Goal: Transaction & Acquisition: Purchase product/service

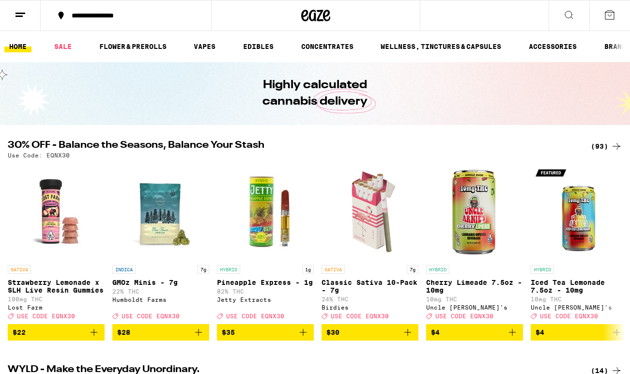
click at [596, 148] on div "(93)" at bounding box center [605, 146] width 31 height 12
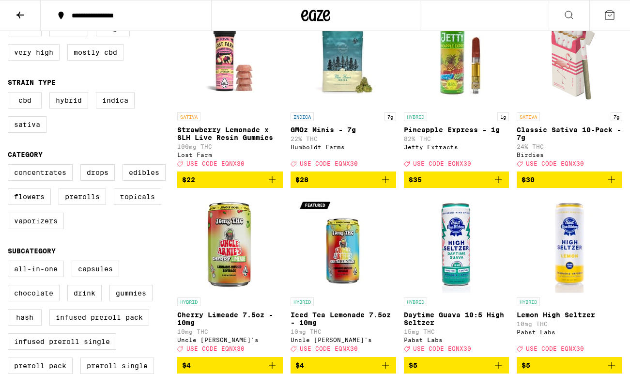
scroll to position [130, 0]
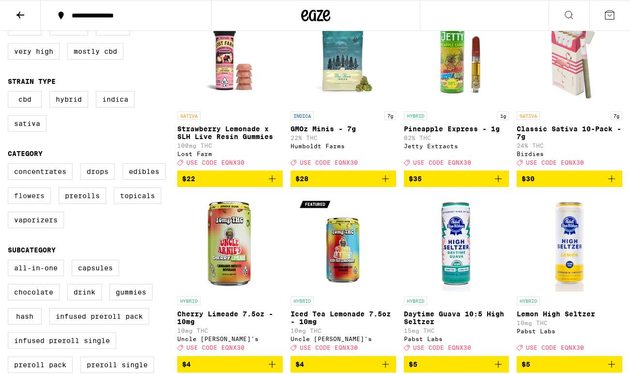
click at [46, 202] on label "Flowers" at bounding box center [29, 195] width 43 height 16
click at [10, 165] on input "Flowers" at bounding box center [10, 165] width 0 height 0
checkbox input "true"
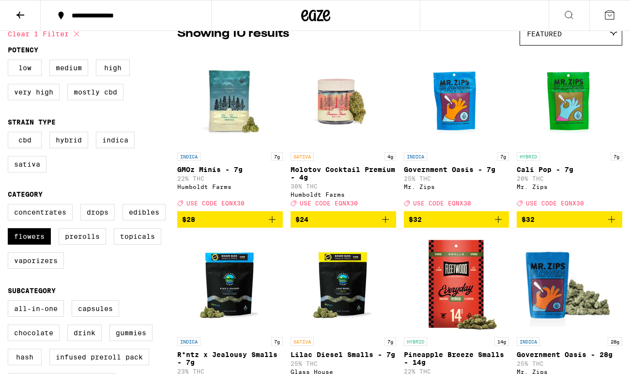
scroll to position [78, 0]
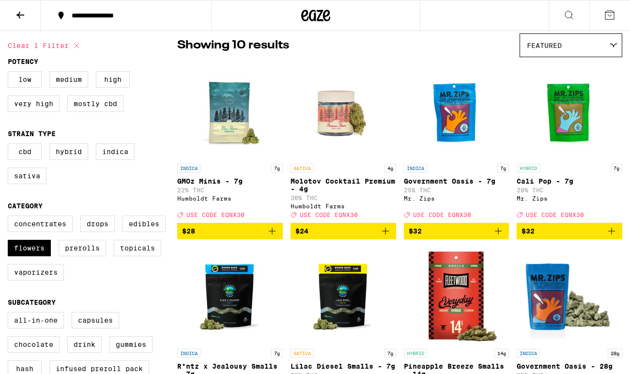
click at [616, 237] on icon "Add to bag" at bounding box center [611, 231] width 12 height 12
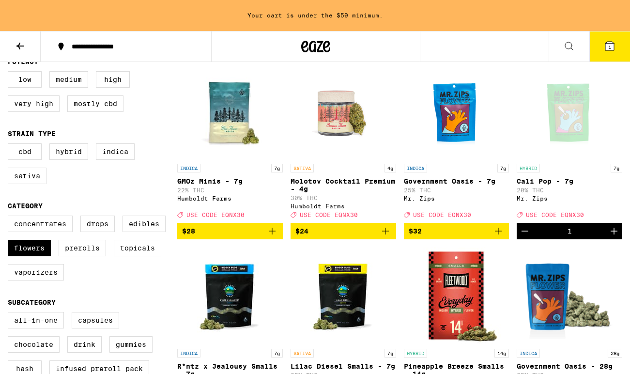
click at [614, 234] on icon "Increment" at bounding box center [613, 230] width 7 height 7
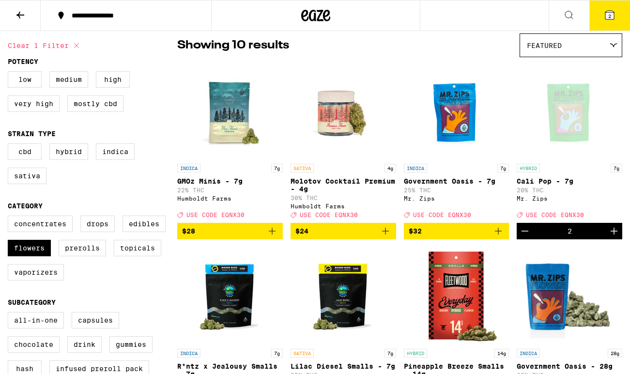
click at [520, 237] on icon "Decrement" at bounding box center [525, 231] width 12 height 12
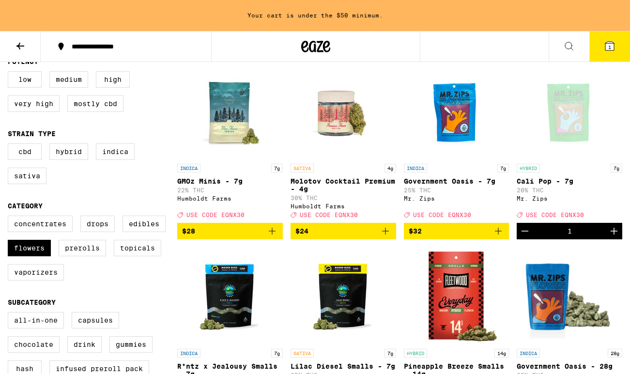
click at [503, 234] on icon "Add to bag" at bounding box center [498, 231] width 12 height 12
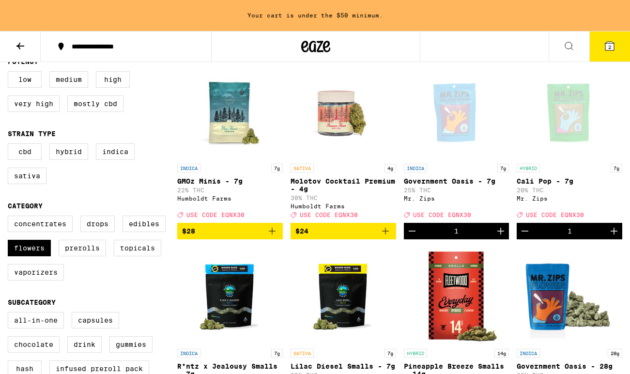
scroll to position [78, 0]
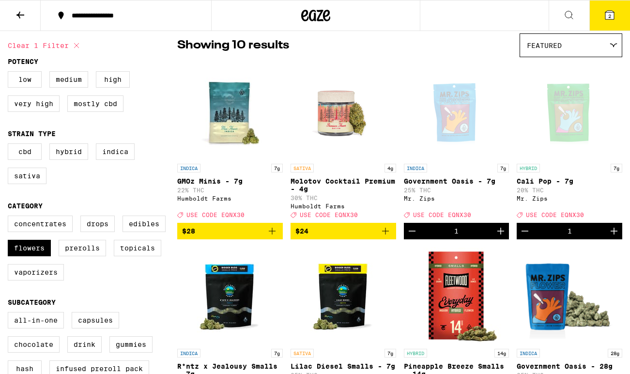
click at [610, 24] on button "2" at bounding box center [609, 15] width 41 height 30
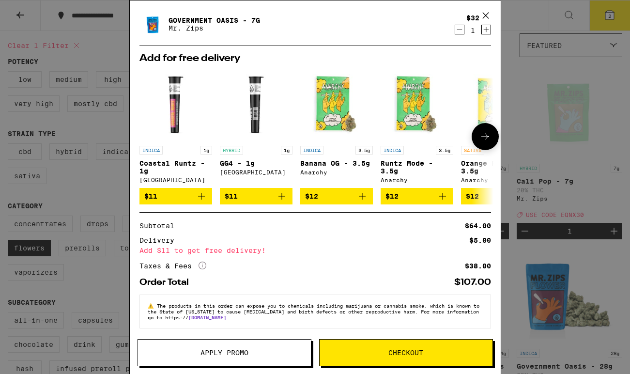
scroll to position [63, 0]
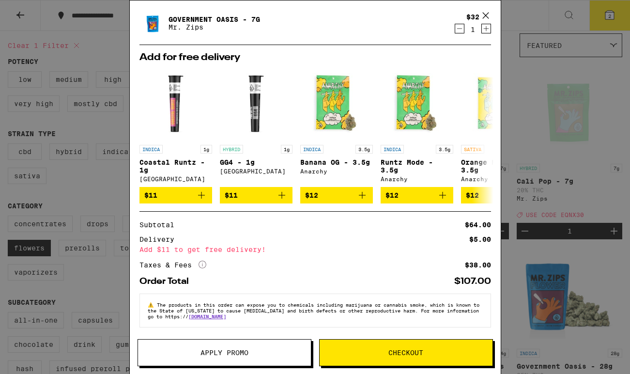
click at [180, 350] on span "Apply Promo" at bounding box center [224, 352] width 173 height 7
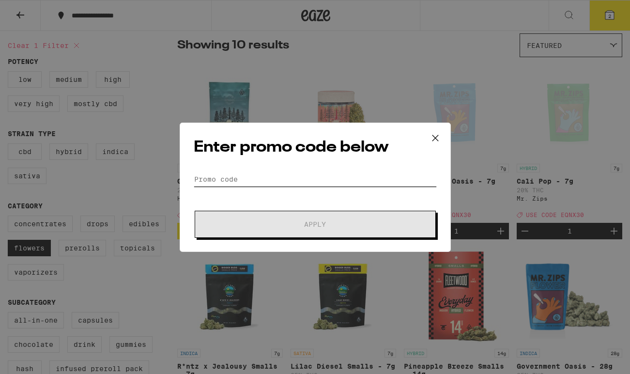
click at [218, 177] on input "Promo Code" at bounding box center [315, 179] width 243 height 15
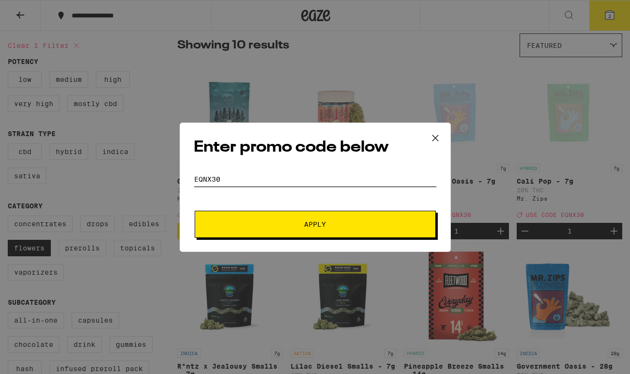
type input "EQNX30"
click at [287, 228] on button "Apply" at bounding box center [315, 224] width 241 height 27
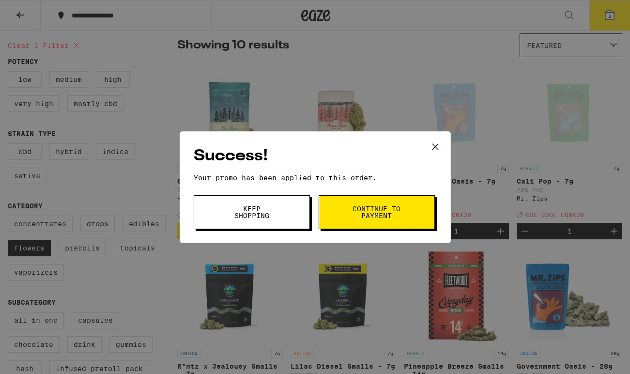
click at [383, 197] on button "Continue to payment" at bounding box center [376, 212] width 116 height 34
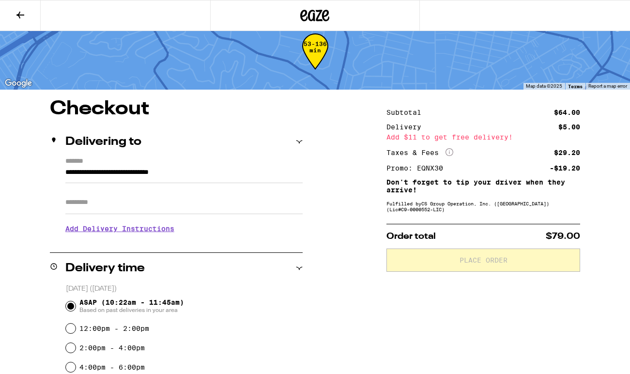
scroll to position [16, 0]
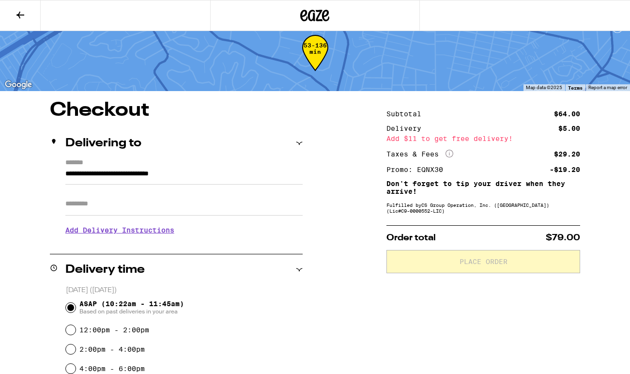
click at [115, 238] on h3 "Add Delivery Instructions" at bounding box center [183, 230] width 237 height 22
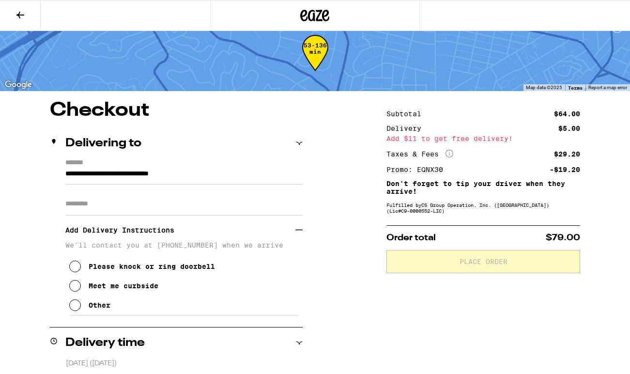
click at [116, 289] on div "Meet me curbside" at bounding box center [124, 286] width 70 height 8
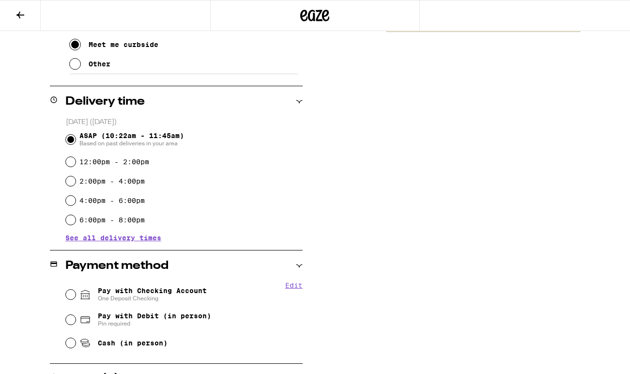
scroll to position [266, 0]
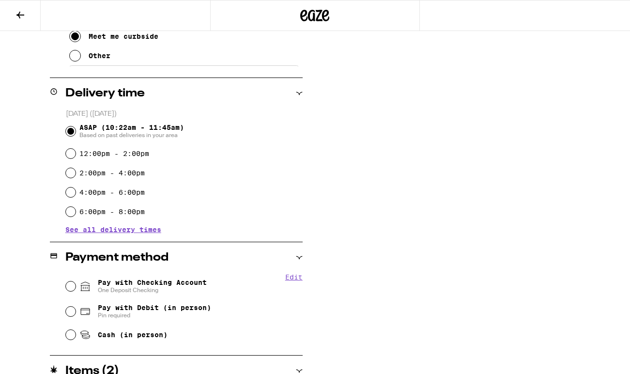
click at [117, 290] on span "One Deposit Checking" at bounding box center [152, 290] width 109 height 8
click at [76, 290] on input "Pay with Checking Account One Deposit Checking" at bounding box center [71, 286] width 10 height 10
radio input "true"
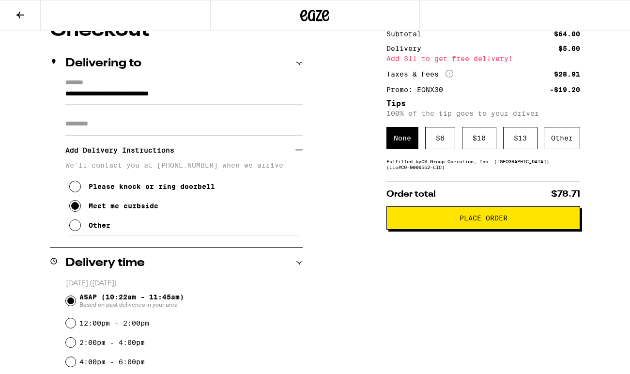
scroll to position [8, 0]
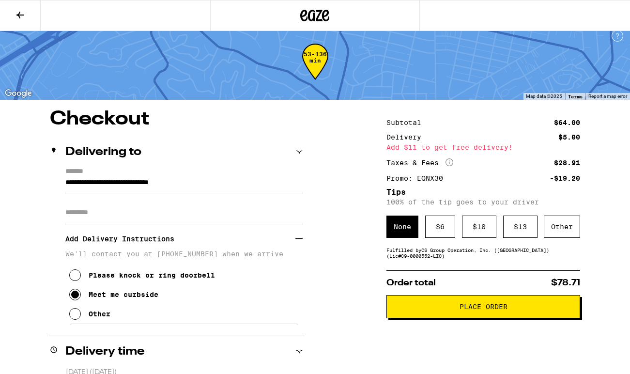
click at [425, 258] on div "Fulfilled by CS Group Operation, Inc. (Silverlake) (Lic# C9-0000552-LIC )" at bounding box center [483, 253] width 194 height 12
click at [553, 219] on div "Other" at bounding box center [562, 226] width 36 height 22
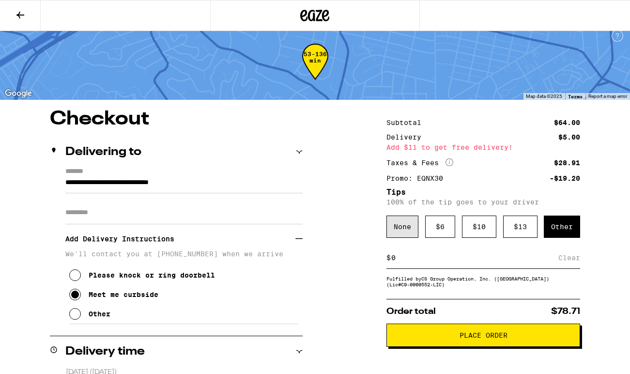
click at [402, 226] on div "None" at bounding box center [402, 226] width 32 height 22
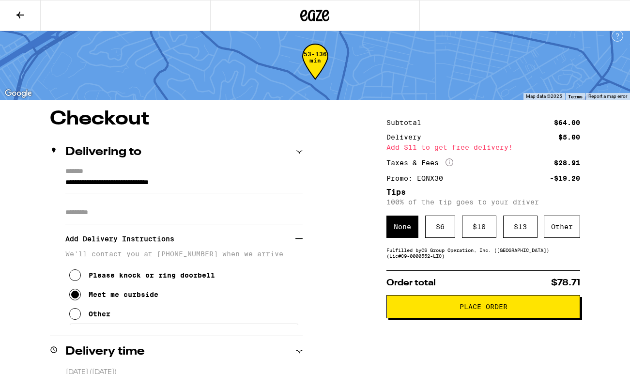
click at [425, 316] on button "Place Order" at bounding box center [483, 306] width 194 height 23
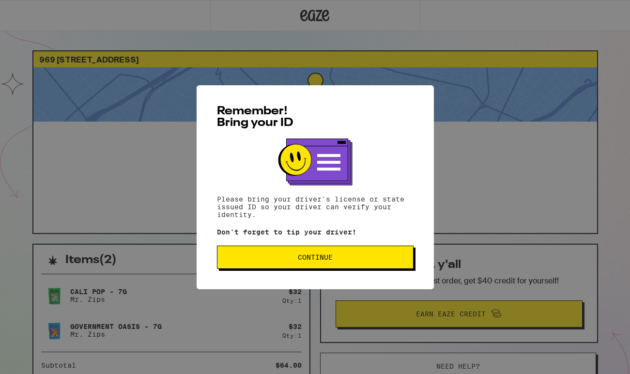
click at [349, 260] on span "Continue" at bounding box center [315, 257] width 180 height 7
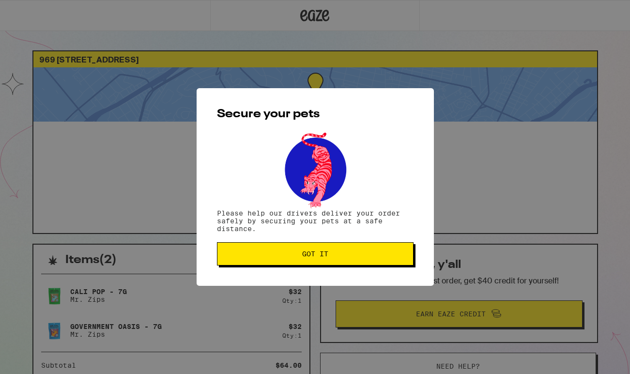
click at [348, 260] on button "Got it" at bounding box center [315, 253] width 197 height 23
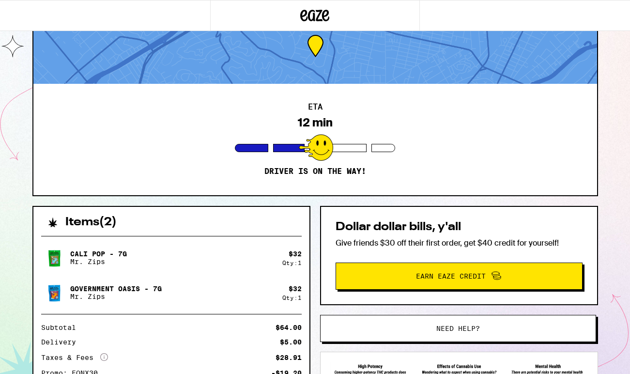
scroll to position [59, 0]
